Goal: Transaction & Acquisition: Book appointment/travel/reservation

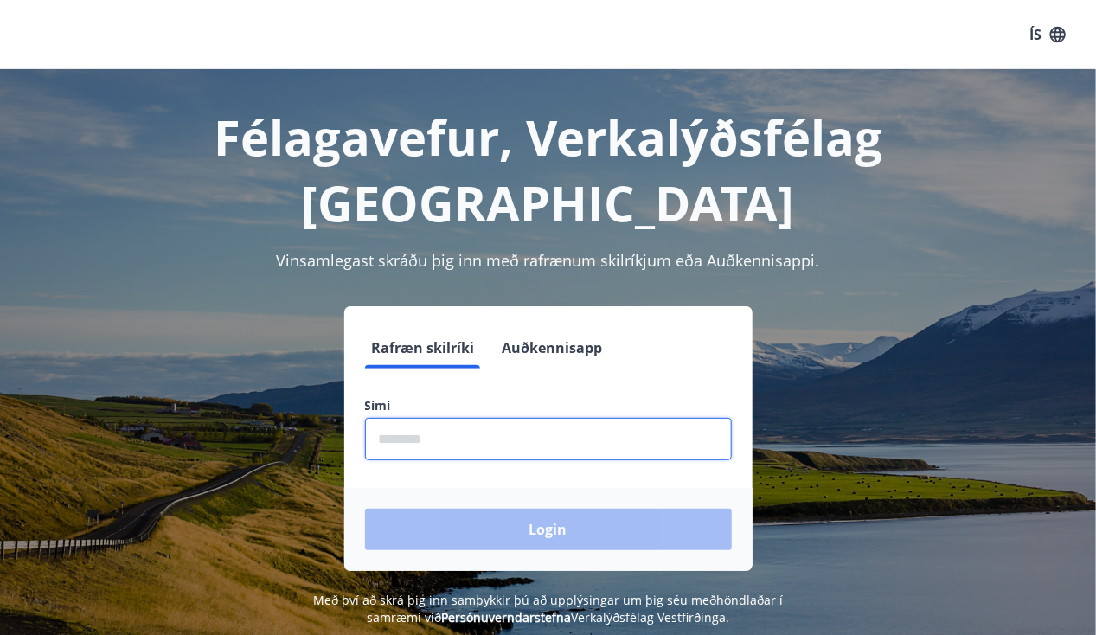
click at [448, 418] on input "phone" at bounding box center [548, 439] width 367 height 42
type input "********"
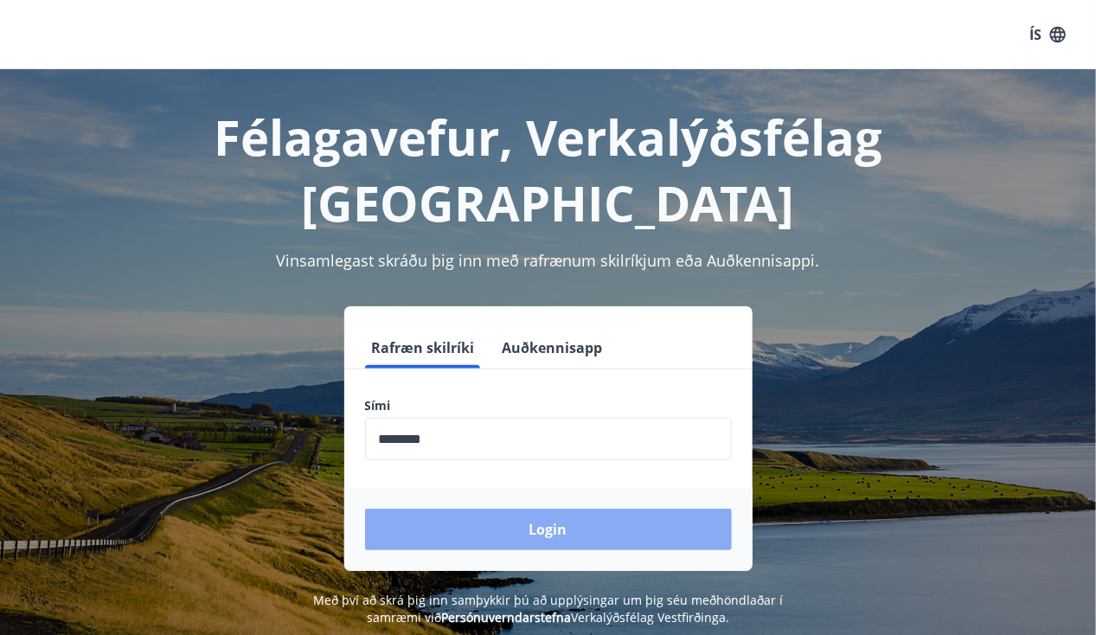
click at [464, 509] on button "Login" at bounding box center [548, 530] width 367 height 42
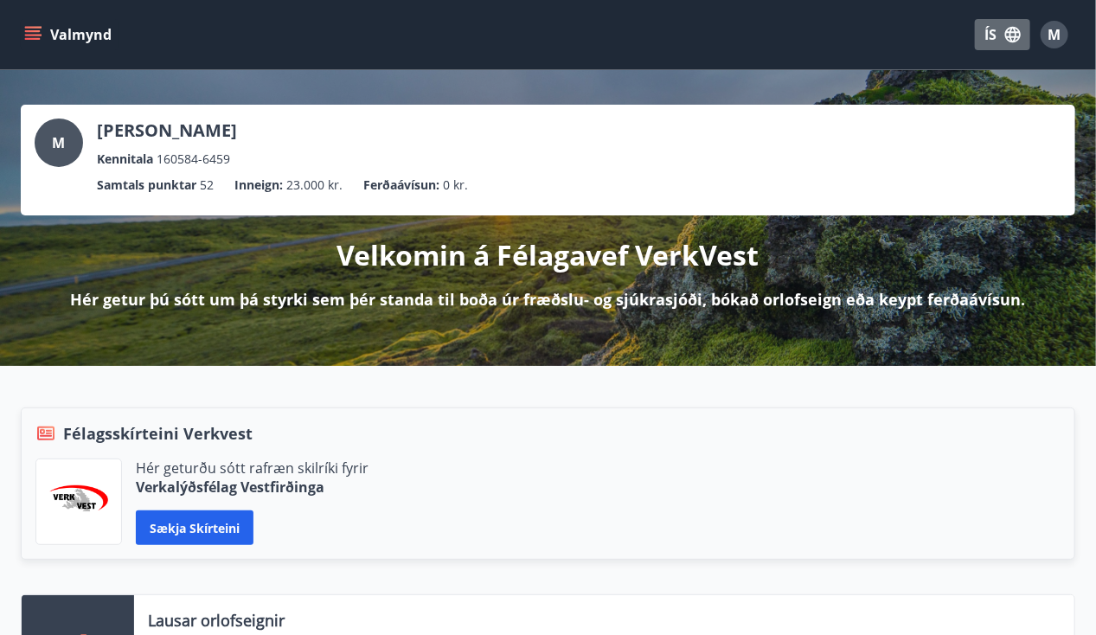
click at [988, 28] on button "ÍS" at bounding box center [1002, 34] width 55 height 31
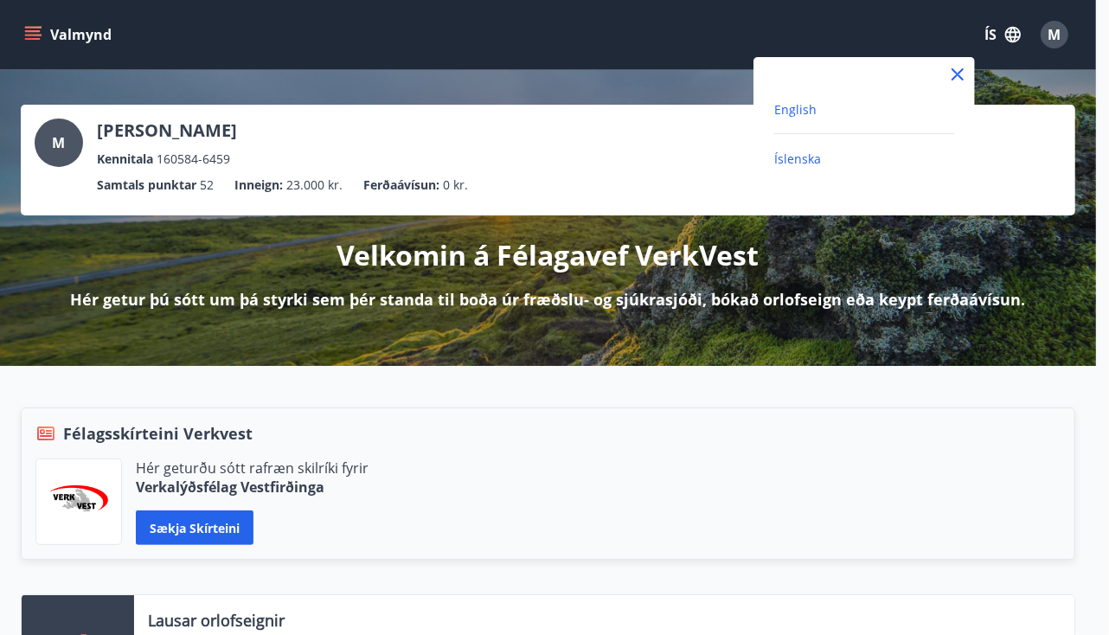
click at [799, 111] on span "English" at bounding box center [795, 109] width 42 height 16
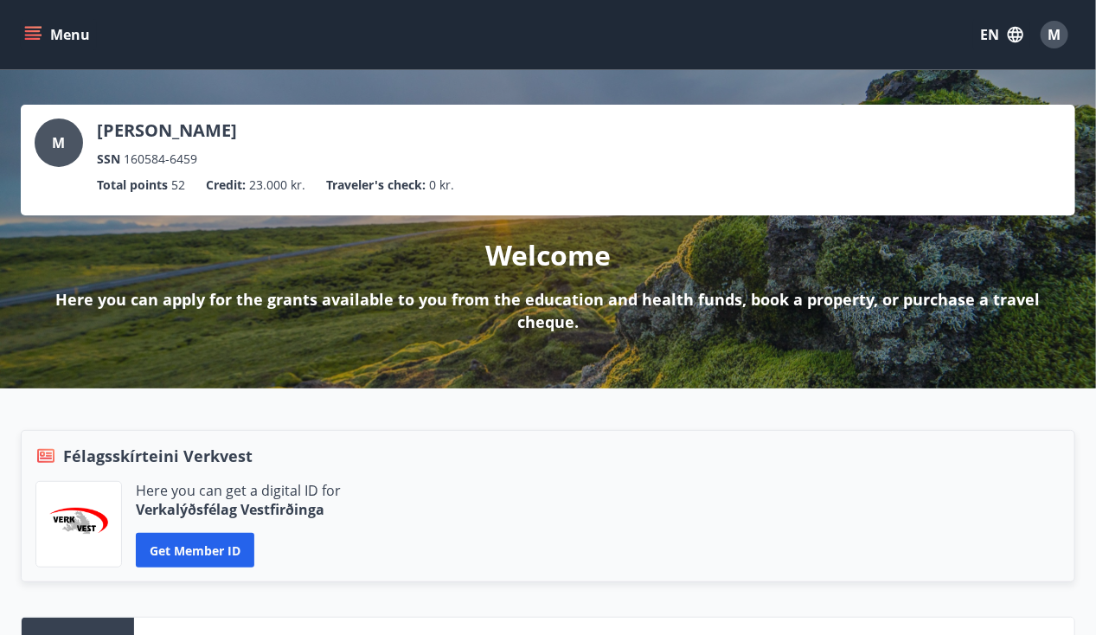
click at [35, 37] on icon "menu" at bounding box center [32, 34] width 17 height 17
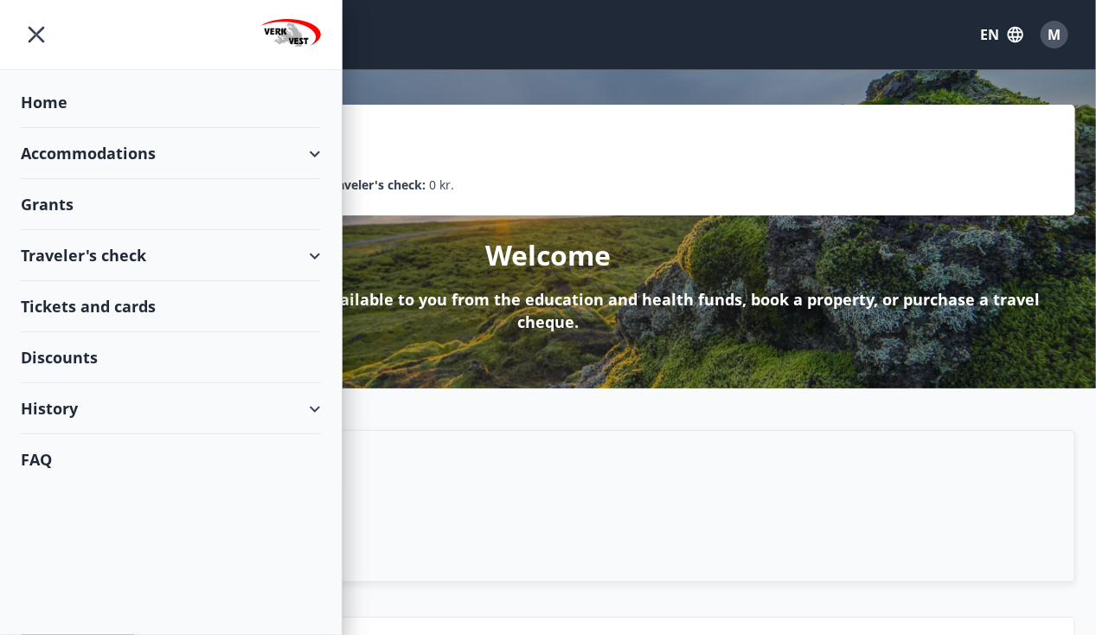
click at [312, 151] on div "Accommodations" at bounding box center [171, 153] width 300 height 51
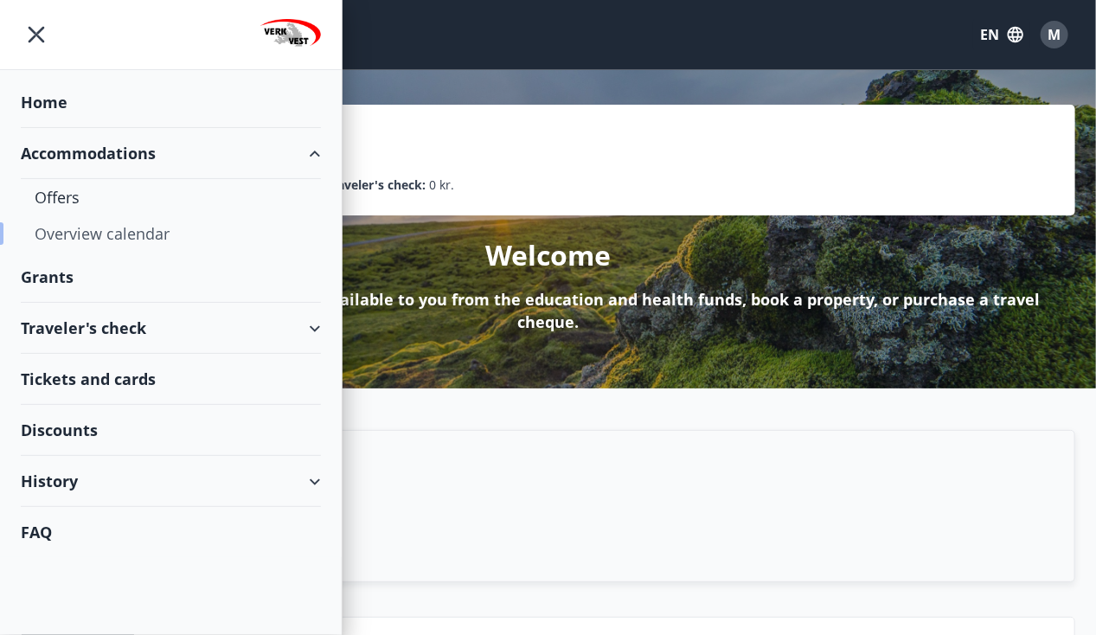
click at [81, 234] on div "Overview calendar" at bounding box center [171, 233] width 273 height 36
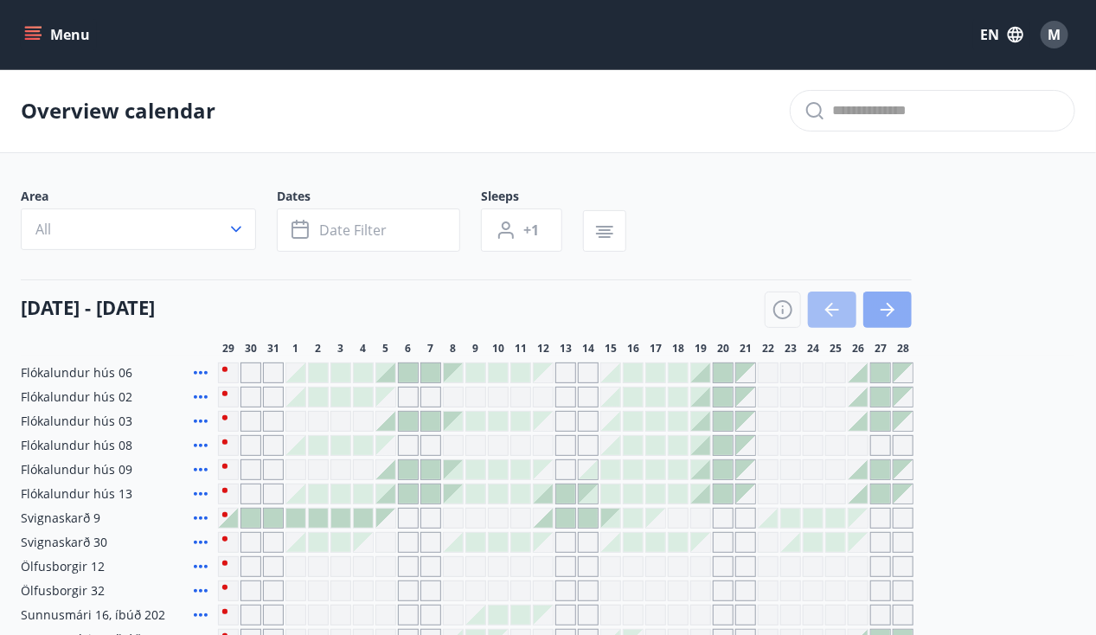
click at [898, 311] on icon "button" at bounding box center [887, 309] width 21 height 21
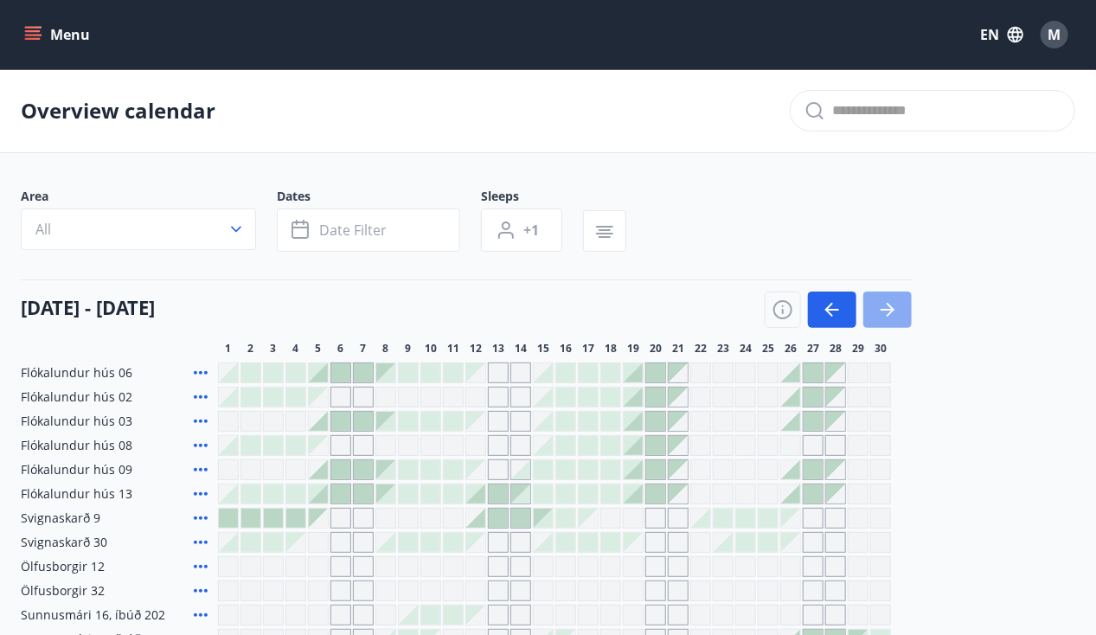
click at [912, 306] on button "button" at bounding box center [888, 310] width 48 height 36
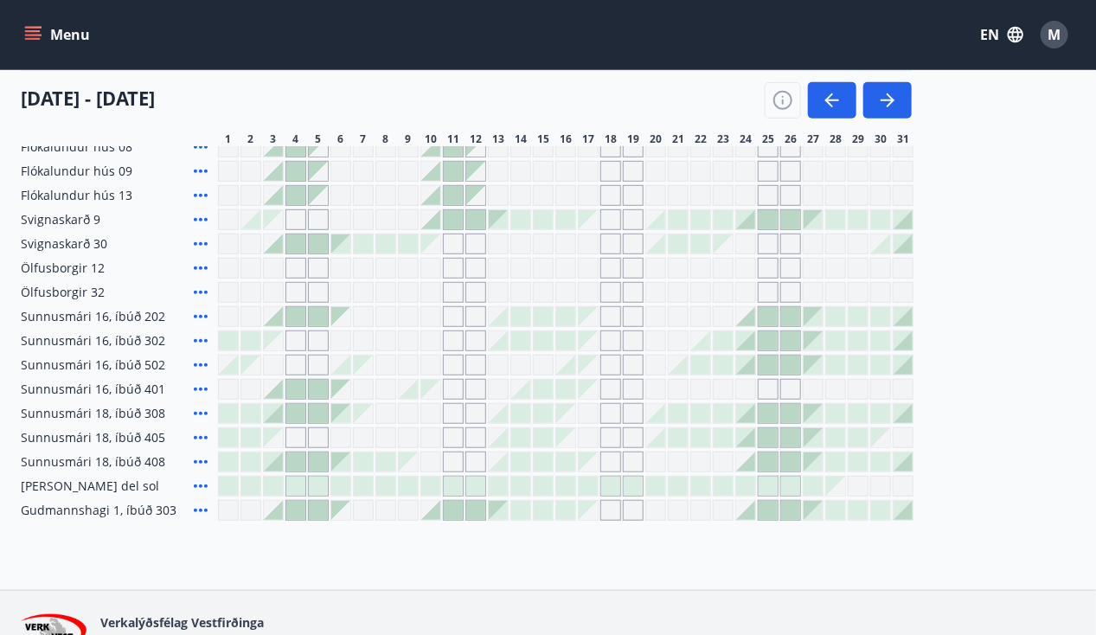
scroll to position [299, 0]
click at [261, 399] on div "Grey days are not available" at bounding box center [251, 388] width 21 height 21
click at [0, 441] on html "Menu EN M Overview calendar Area All Dates Date filter Sleeps +1 01 October - 3…" at bounding box center [548, 216] width 1096 height 1031
click at [211, 423] on icon at bounding box center [200, 412] width 21 height 21
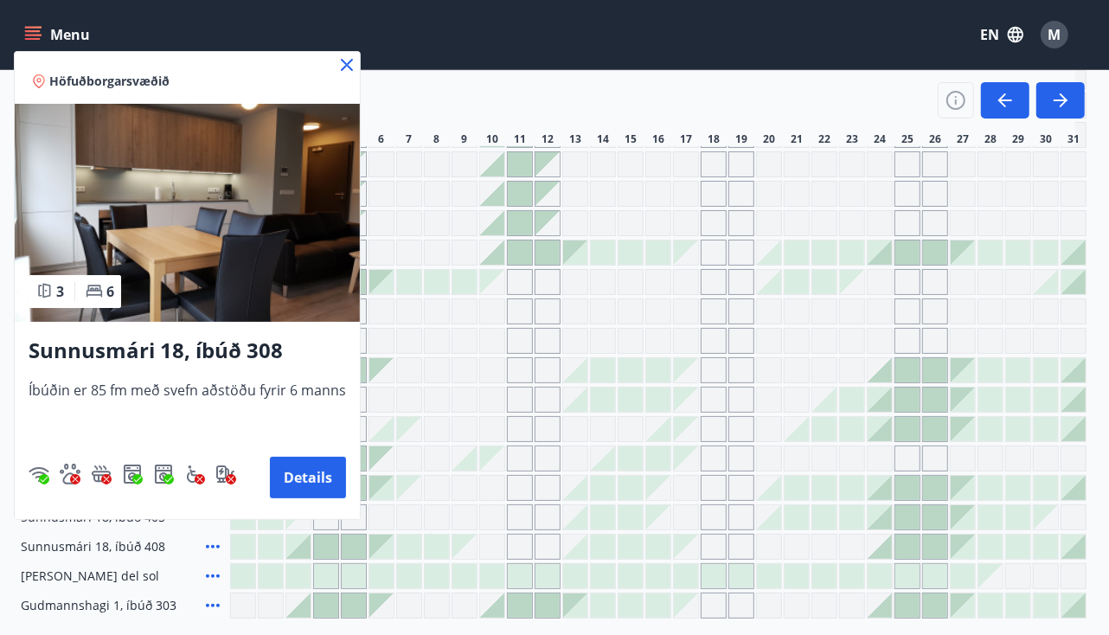
click at [346, 65] on icon at bounding box center [347, 65] width 3 height 3
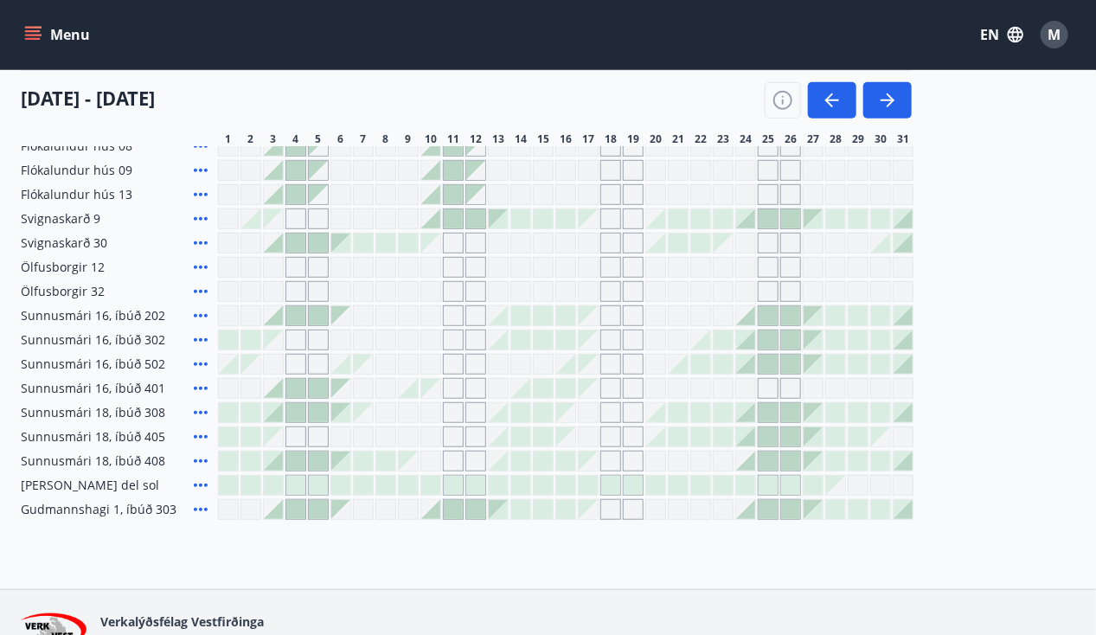
click at [209, 472] on icon at bounding box center [200, 461] width 21 height 21
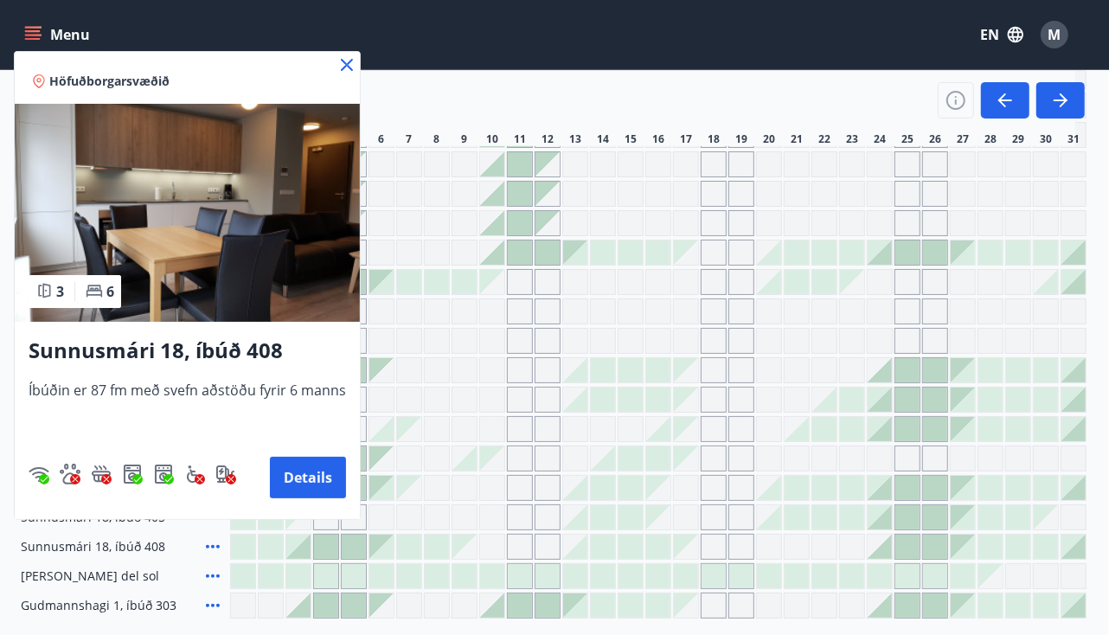
click at [347, 56] on icon at bounding box center [347, 65] width 21 height 21
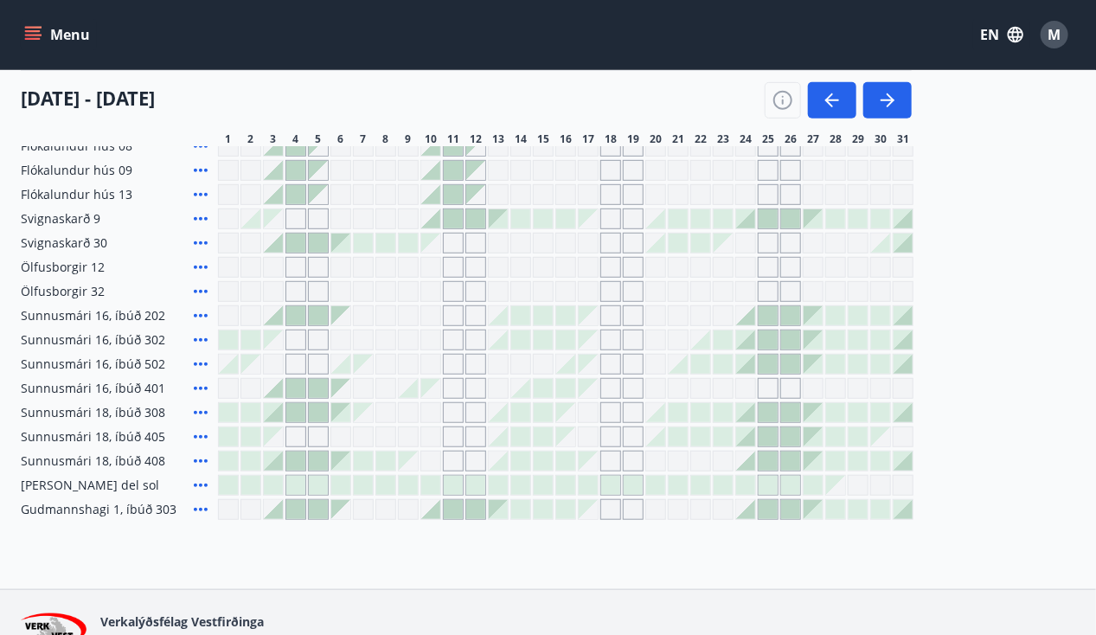
click at [211, 399] on icon at bounding box center [200, 388] width 21 height 21
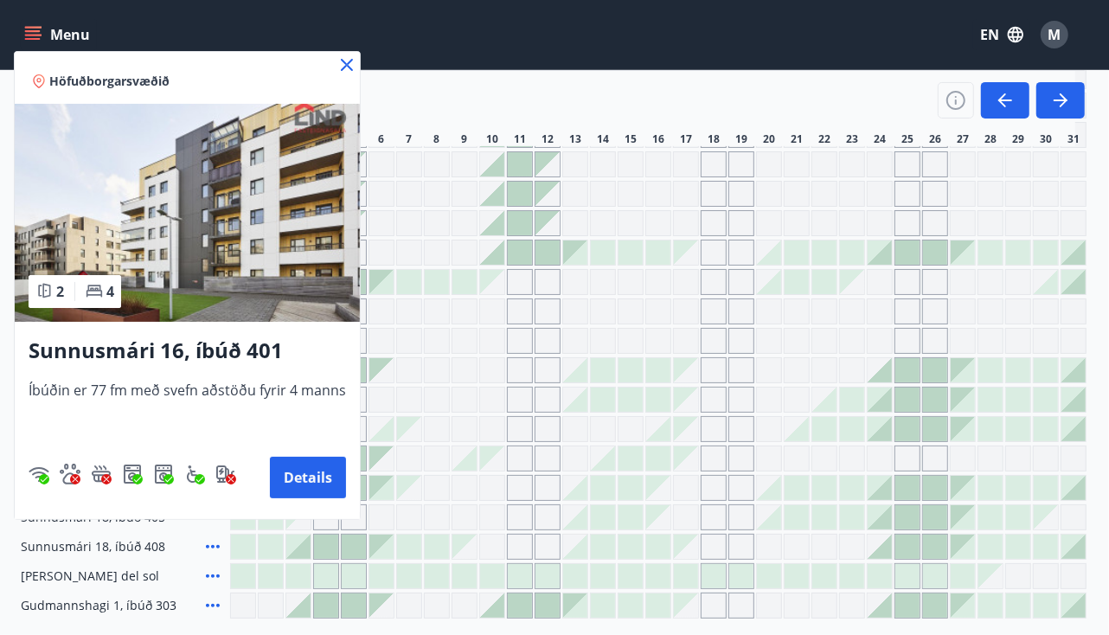
click at [348, 67] on icon at bounding box center [347, 65] width 21 height 21
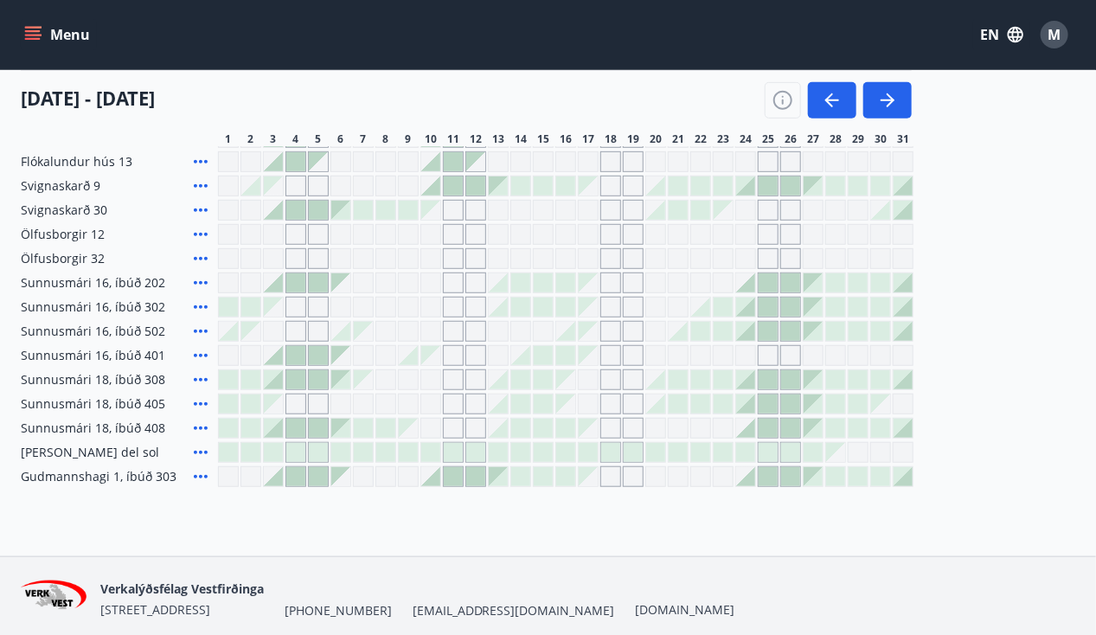
scroll to position [331, 0]
click at [260, 440] on div at bounding box center [250, 430] width 19 height 19
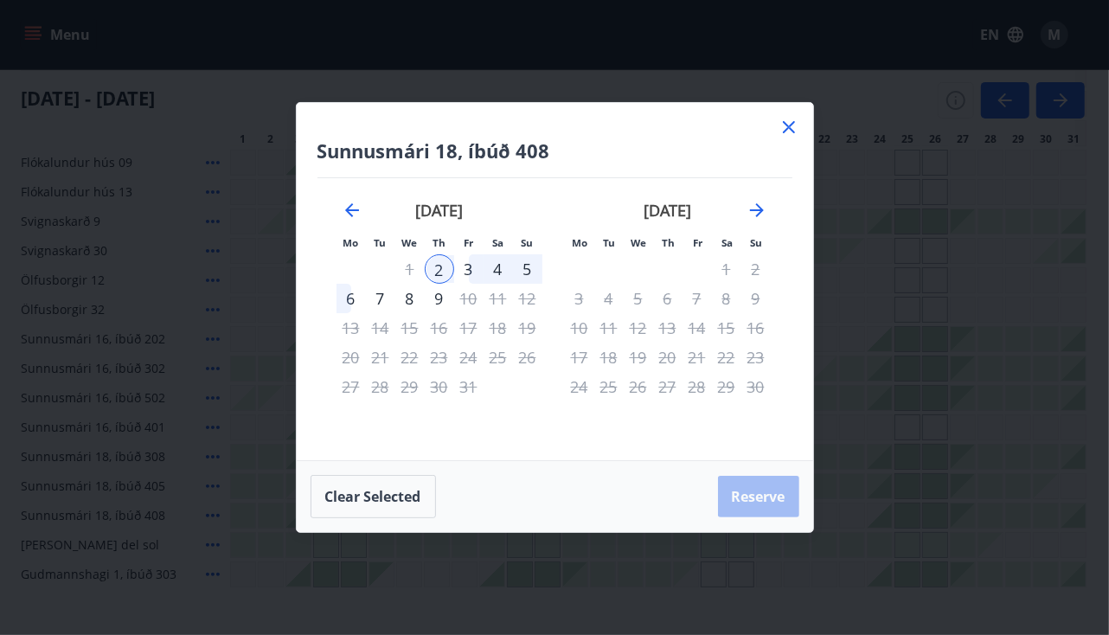
click at [344, 300] on div "6" at bounding box center [351, 298] width 29 height 29
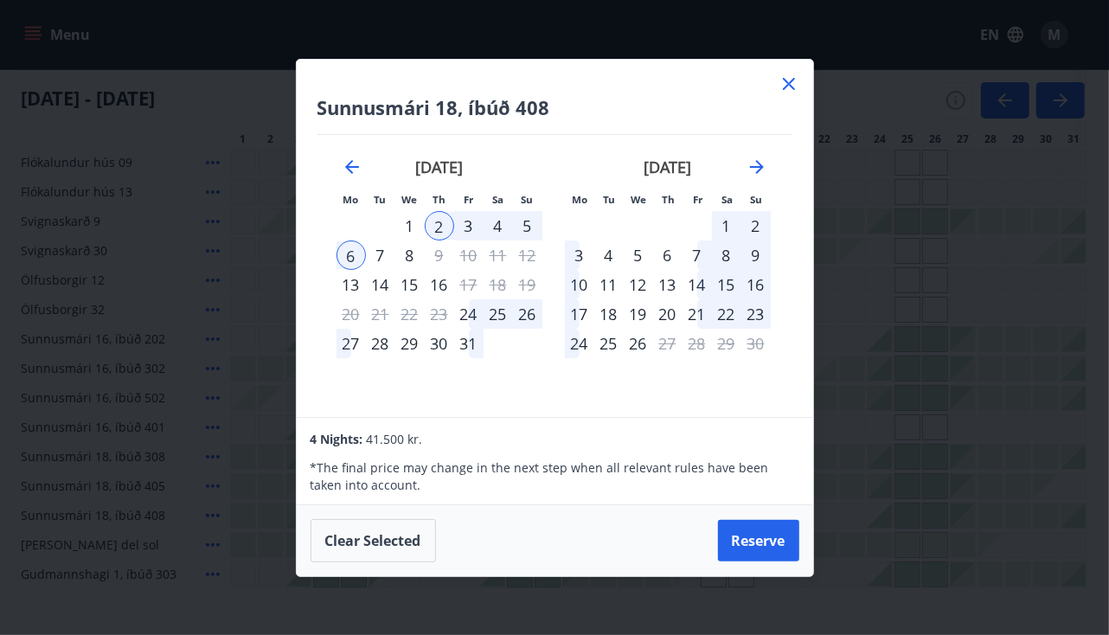
click at [791, 81] on icon at bounding box center [789, 84] width 12 height 12
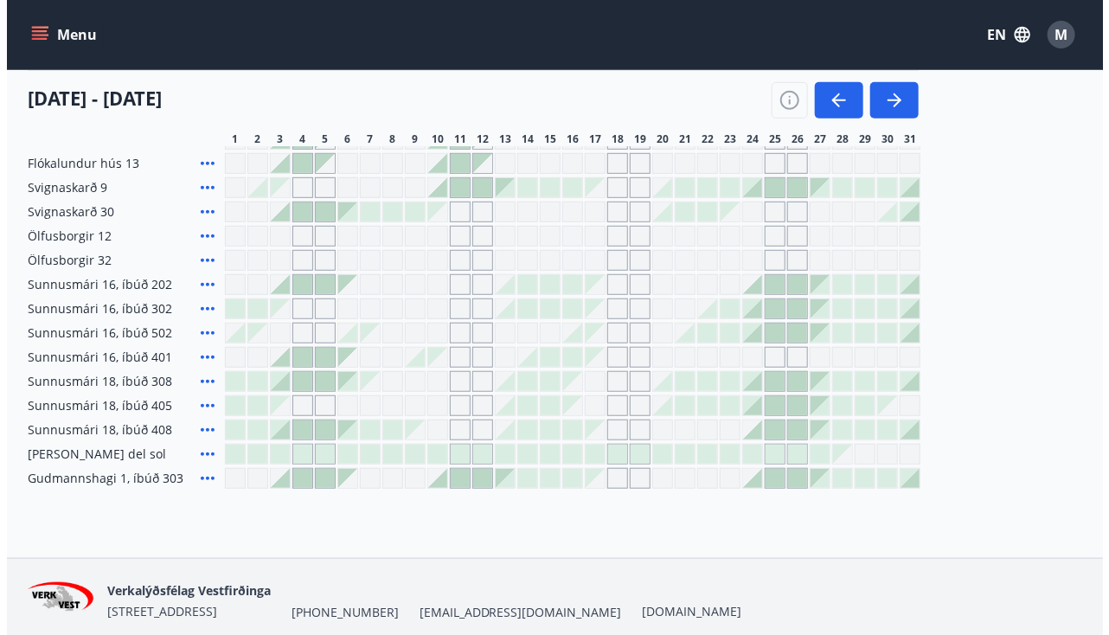
scroll to position [330, 0]
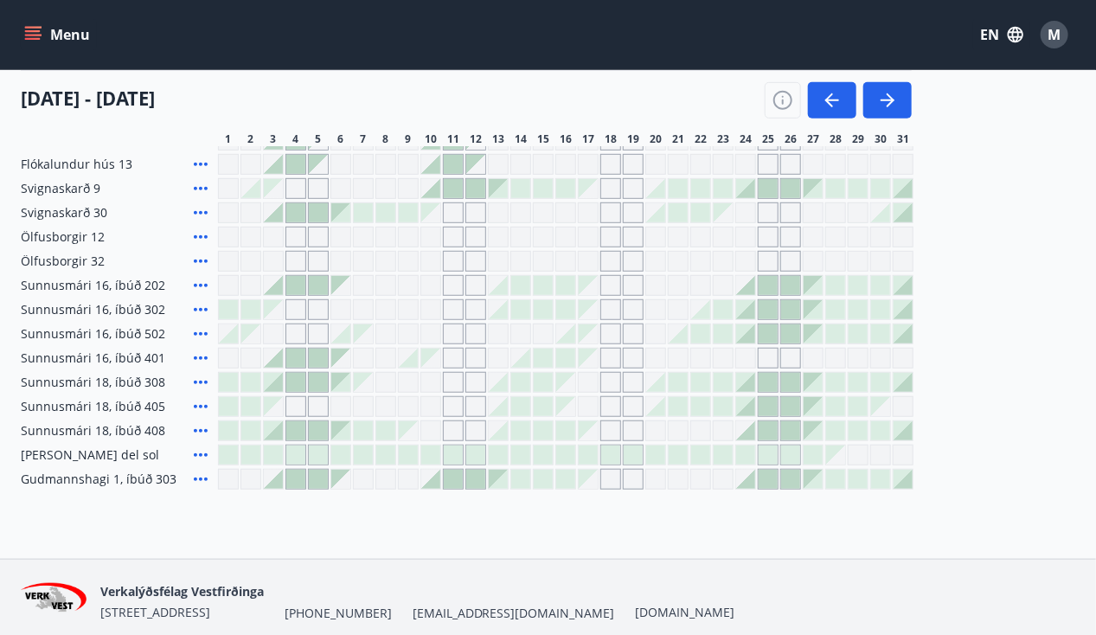
click at [283, 368] on div at bounding box center [273, 358] width 19 height 19
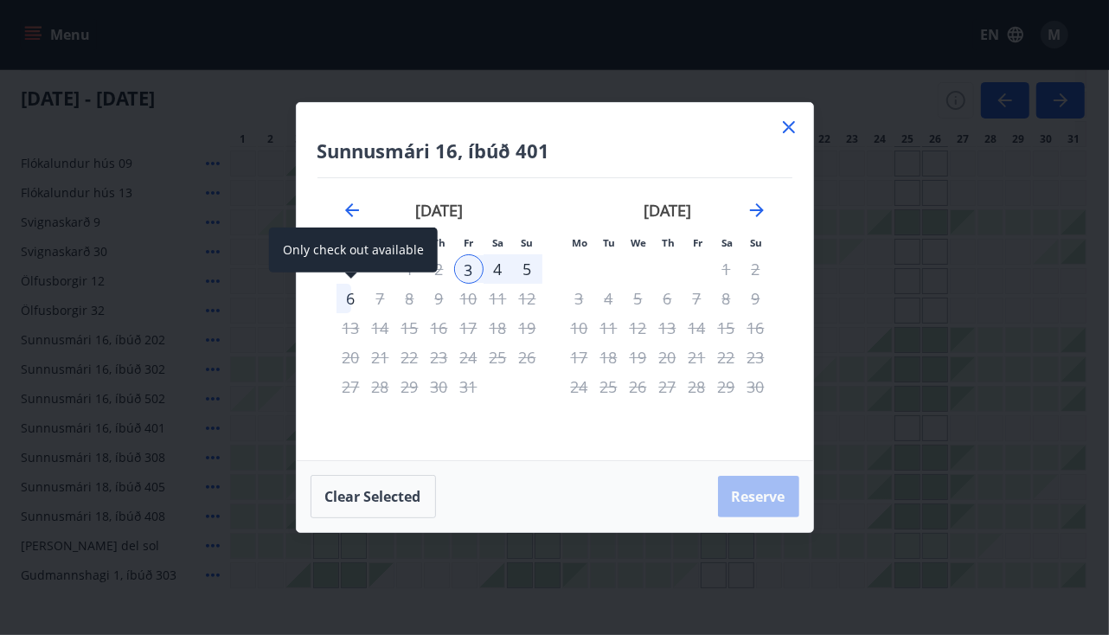
click at [344, 302] on div "6" at bounding box center [351, 298] width 29 height 29
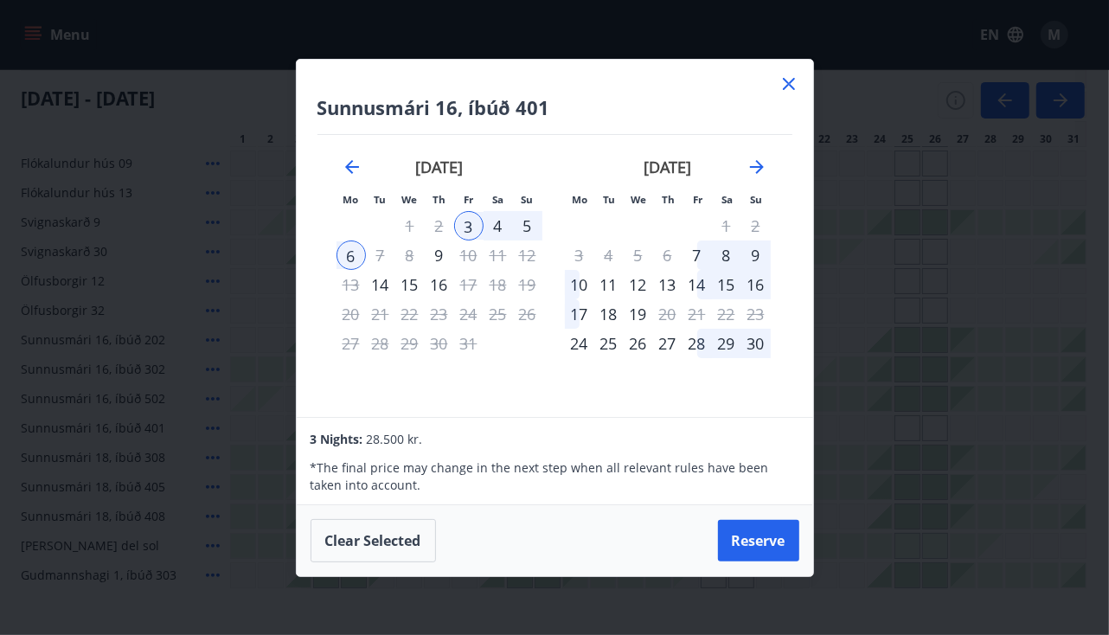
click at [787, 80] on icon at bounding box center [789, 84] width 21 height 21
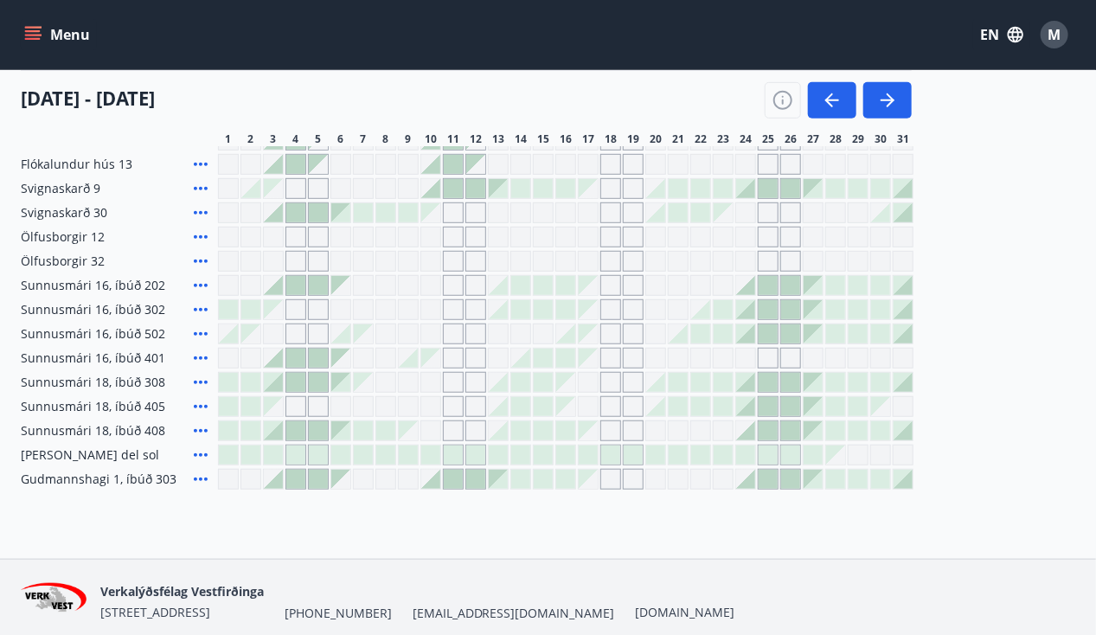
click at [283, 440] on div at bounding box center [273, 430] width 19 height 19
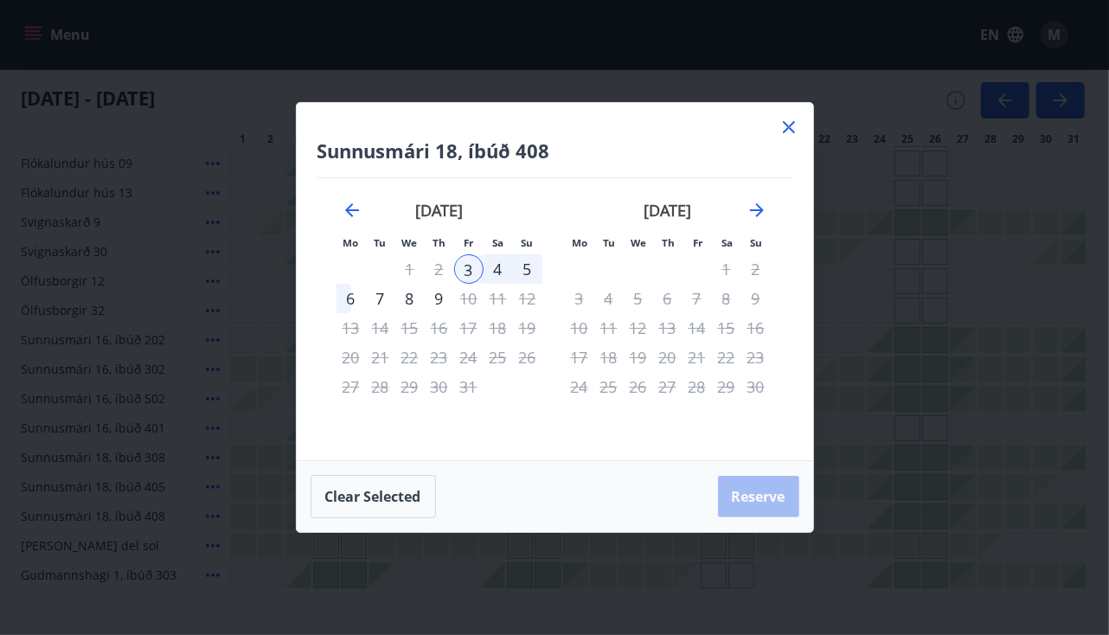
click at [785, 131] on icon at bounding box center [789, 127] width 12 height 12
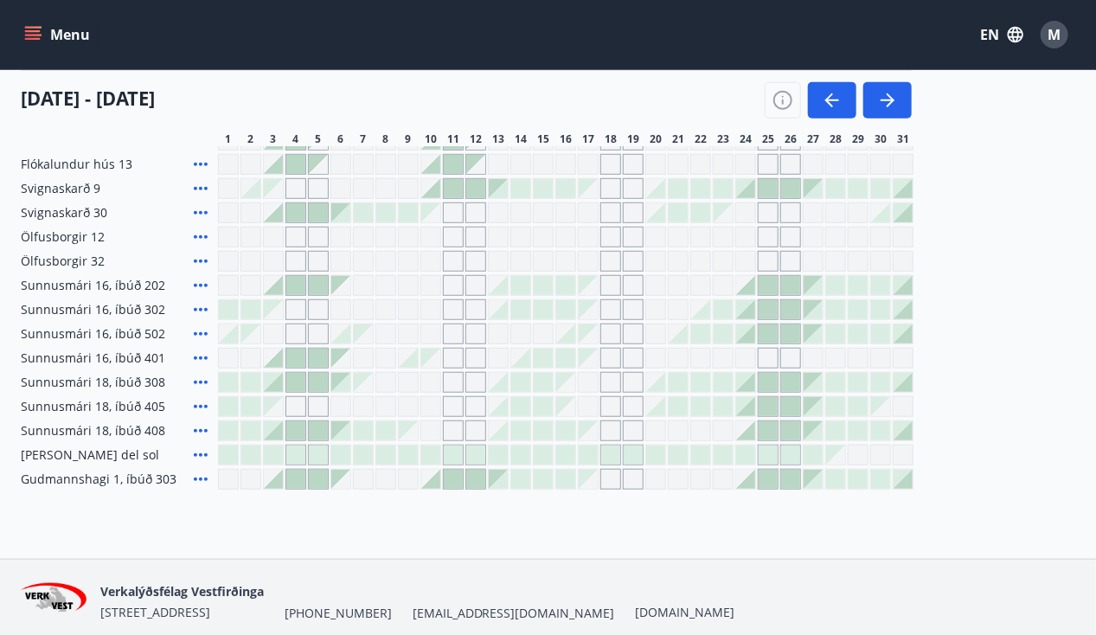
click at [260, 440] on div at bounding box center [250, 430] width 19 height 19
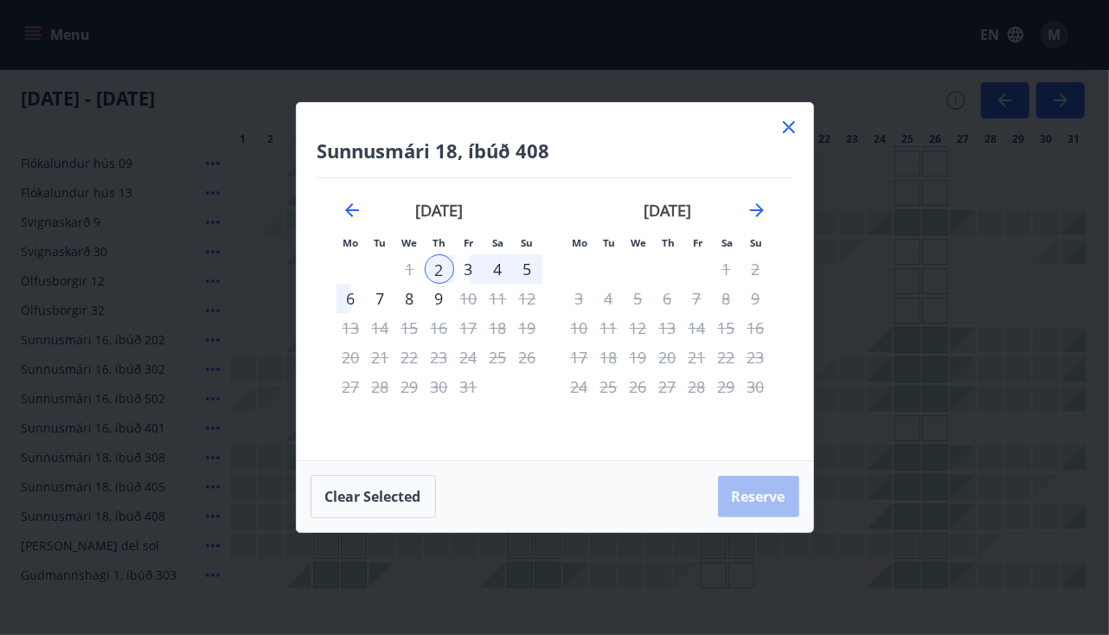
click at [352, 303] on div "6" at bounding box center [351, 298] width 29 height 29
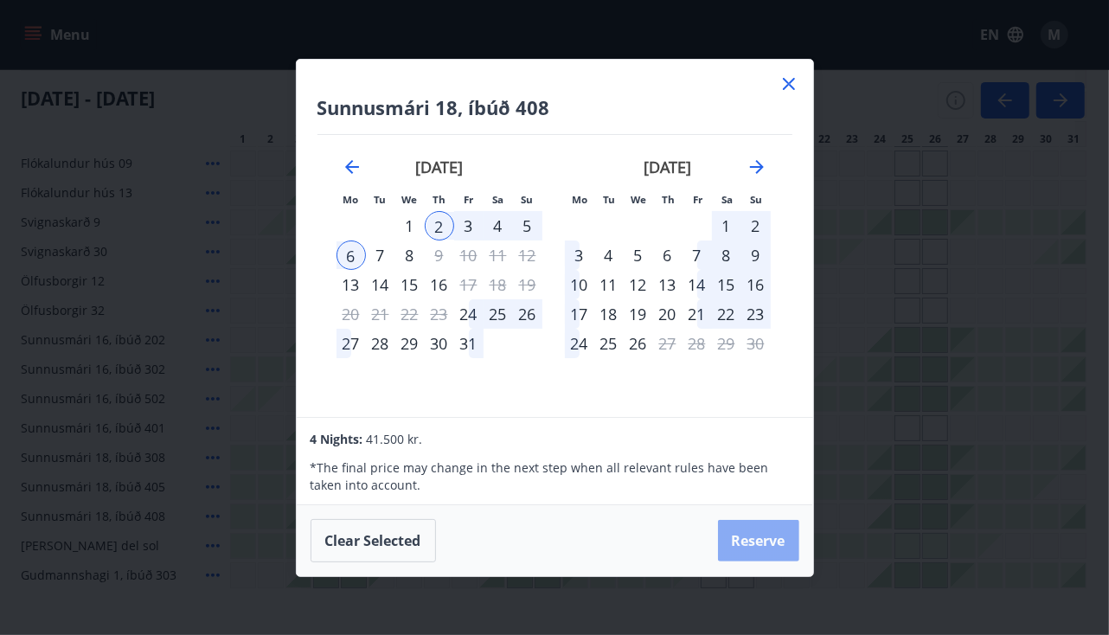
click at [728, 539] on button "Reserve" at bounding box center [758, 541] width 81 height 42
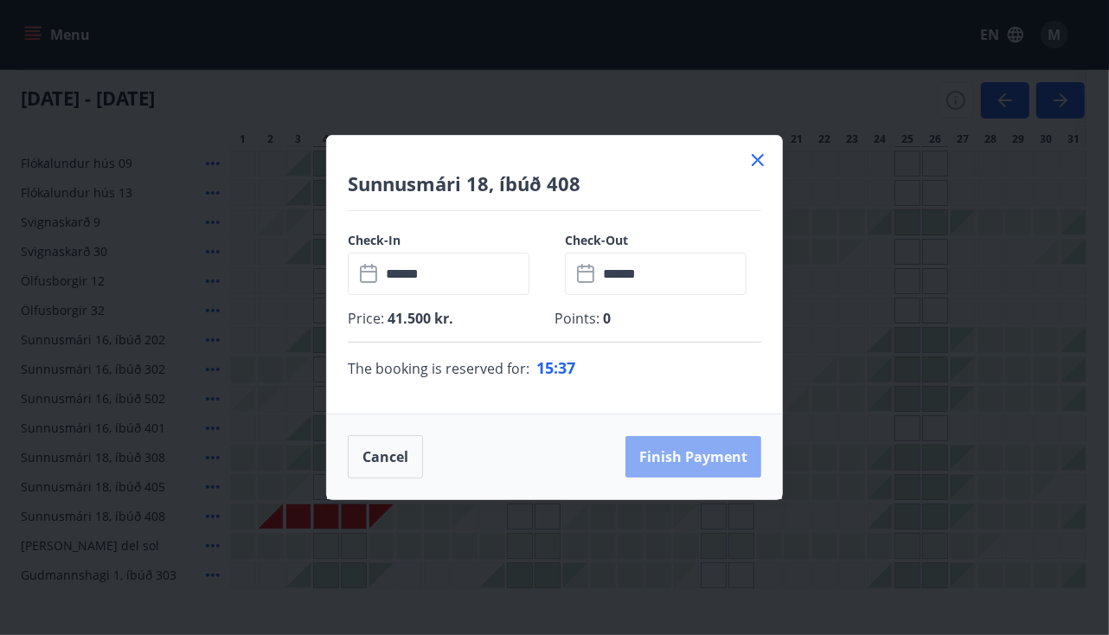
click at [678, 463] on button "Finish payment" at bounding box center [694, 457] width 136 height 42
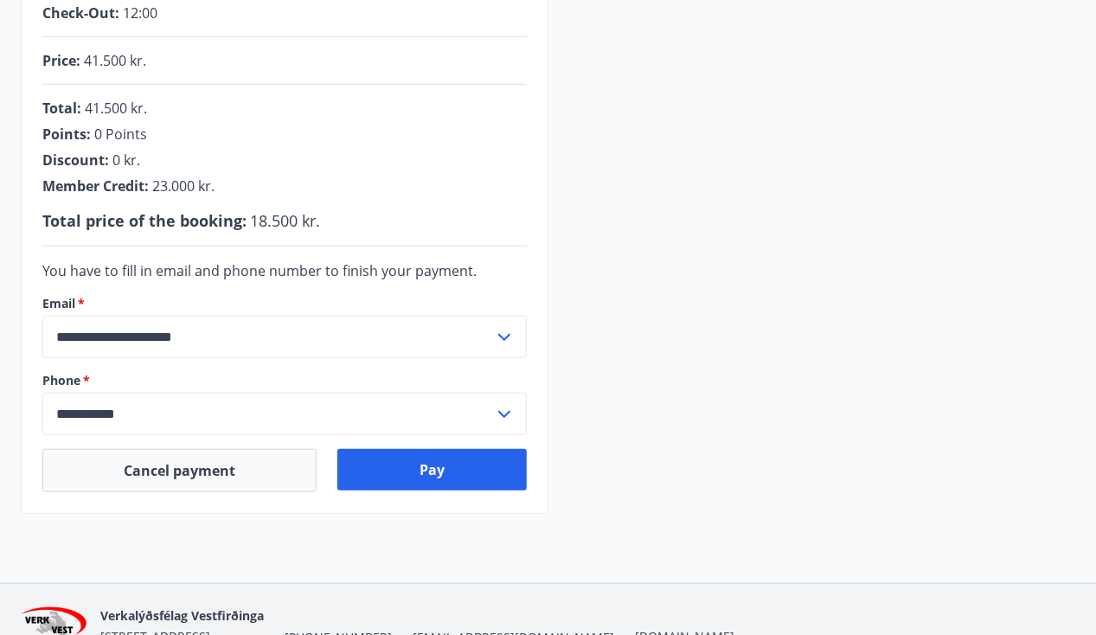
scroll to position [400, 0]
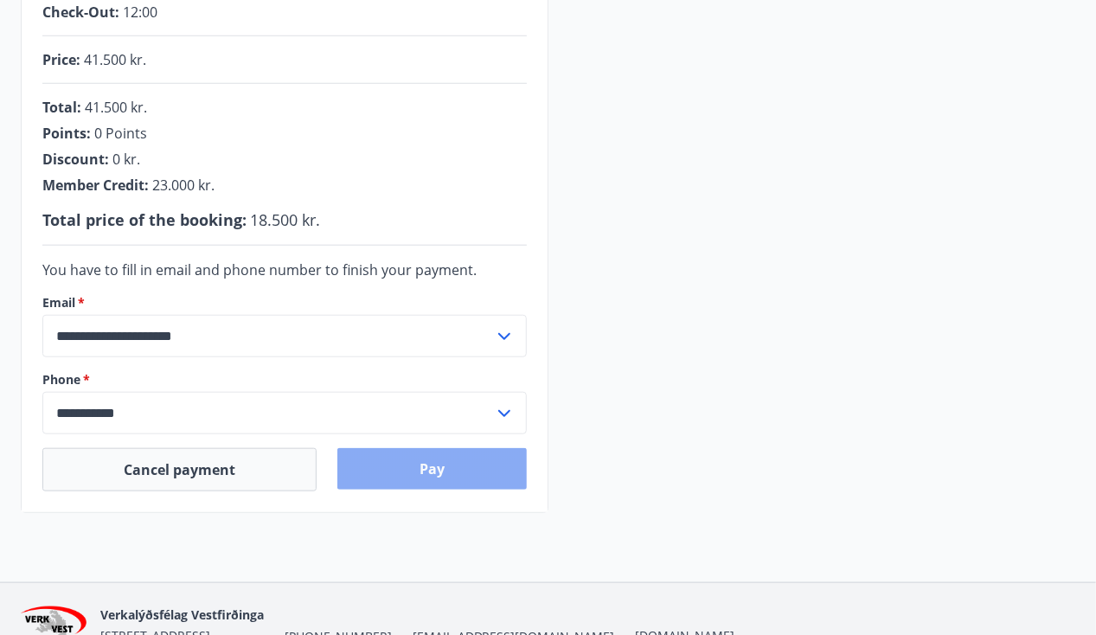
click at [433, 473] on button "Pay" at bounding box center [431, 469] width 189 height 42
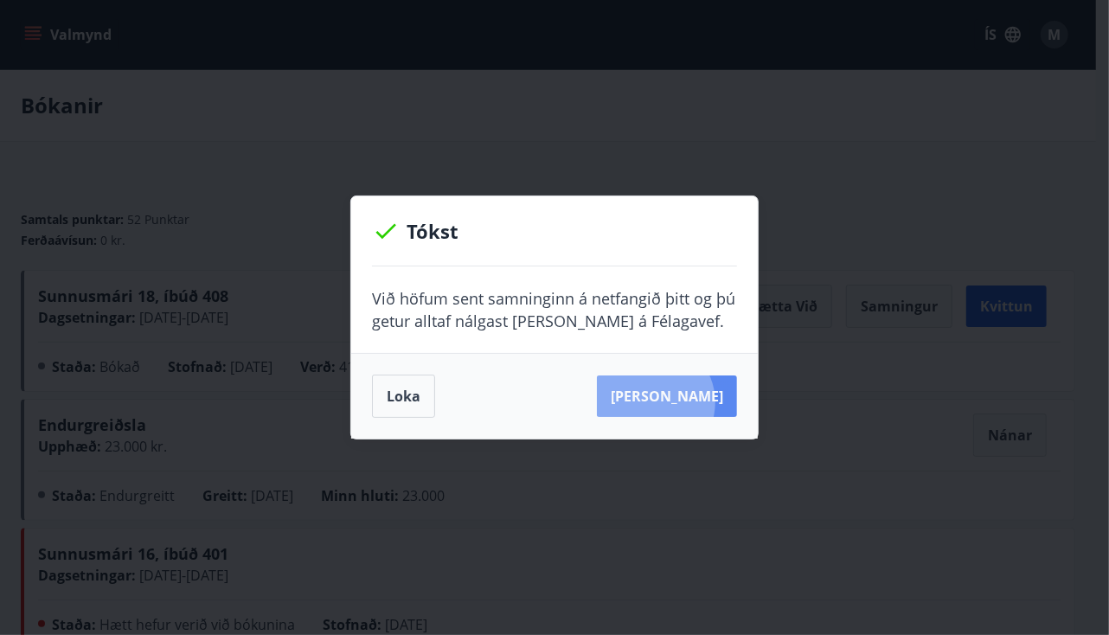
click at [679, 402] on button "Sjá samning" at bounding box center [667, 397] width 140 height 42
